Goal: Task Accomplishment & Management: Manage account settings

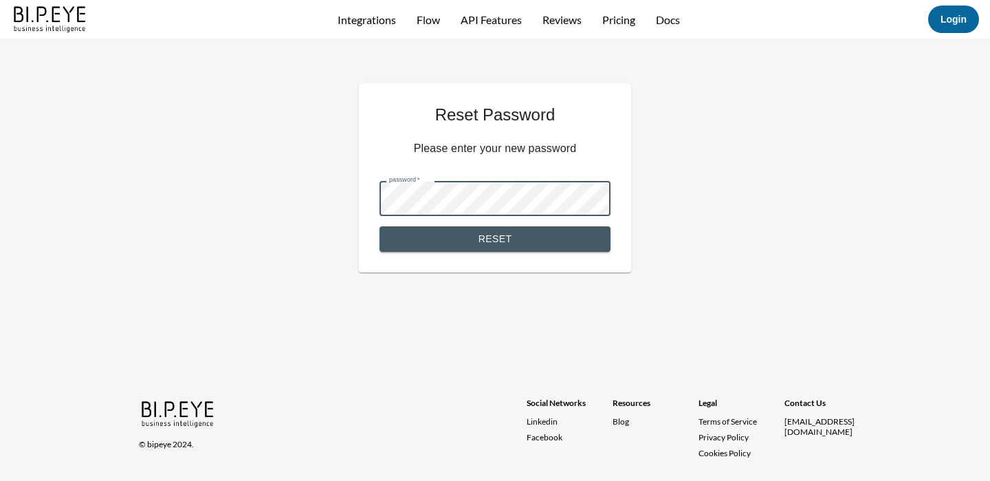
click at [501, 246] on button "Reset" at bounding box center [495, 238] width 231 height 25
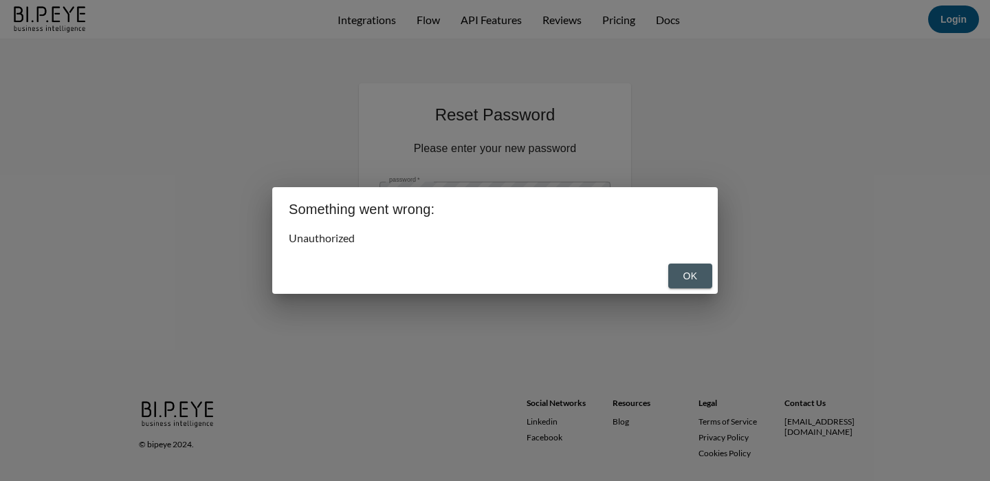
click at [676, 272] on button "OK" at bounding box center [690, 275] width 44 height 25
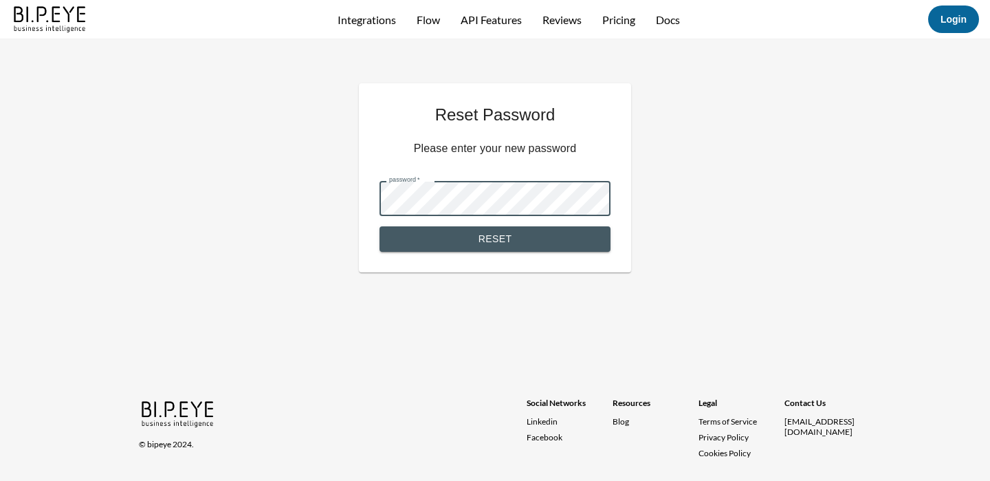
click at [330, 189] on div "Reset Password Please enter your new password password   * password   * Reset ©…" at bounding box center [495, 260] width 990 height 442
click at [481, 231] on button "Reset" at bounding box center [495, 238] width 231 height 25
